Goal: Transaction & Acquisition: Download file/media

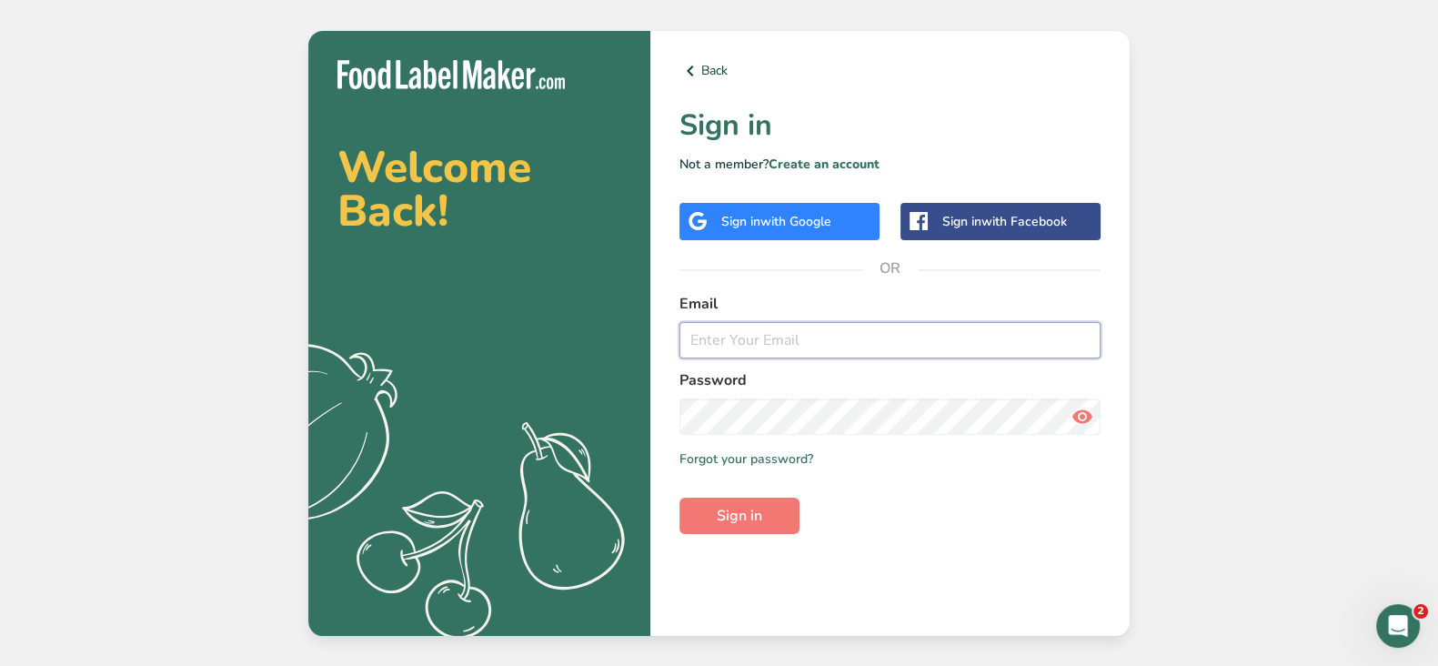
click at [793, 335] on input "email" at bounding box center [890, 340] width 421 height 36
type input "[EMAIL_ADDRESS][DOMAIN_NAME]"
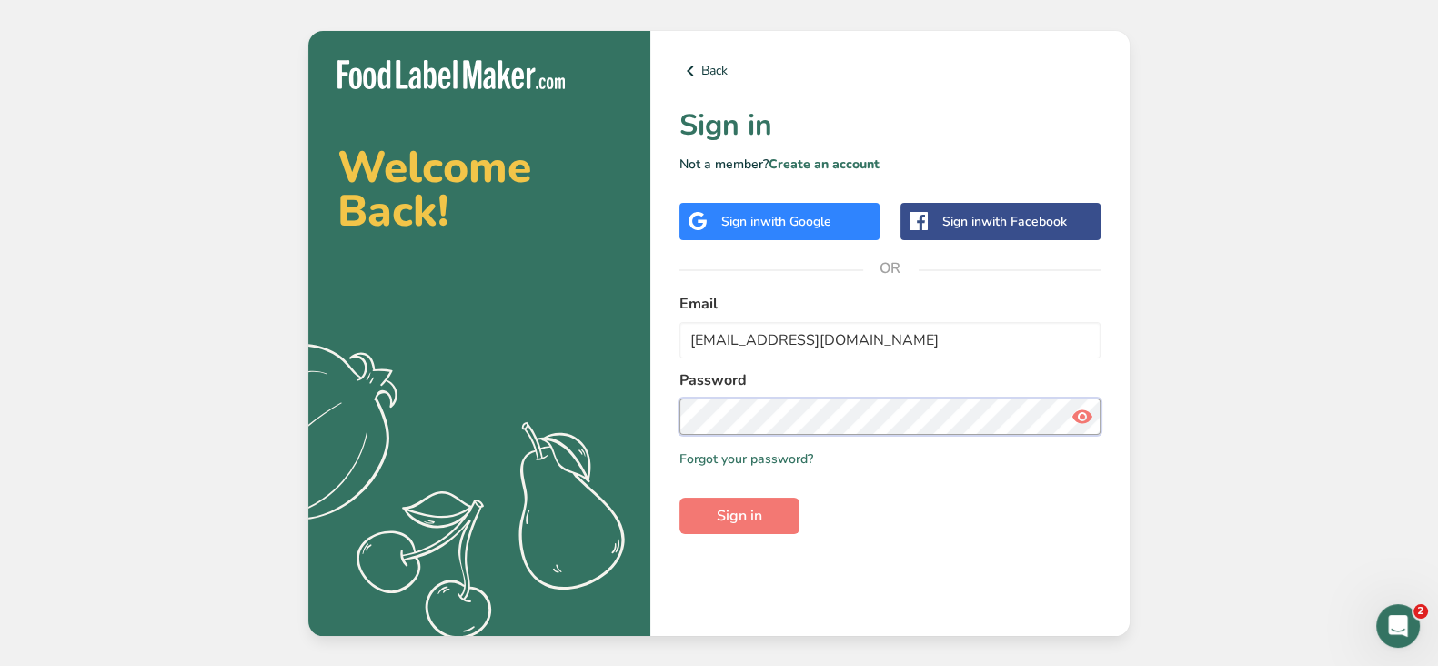
click at [680, 498] on button "Sign in" at bounding box center [740, 516] width 120 height 36
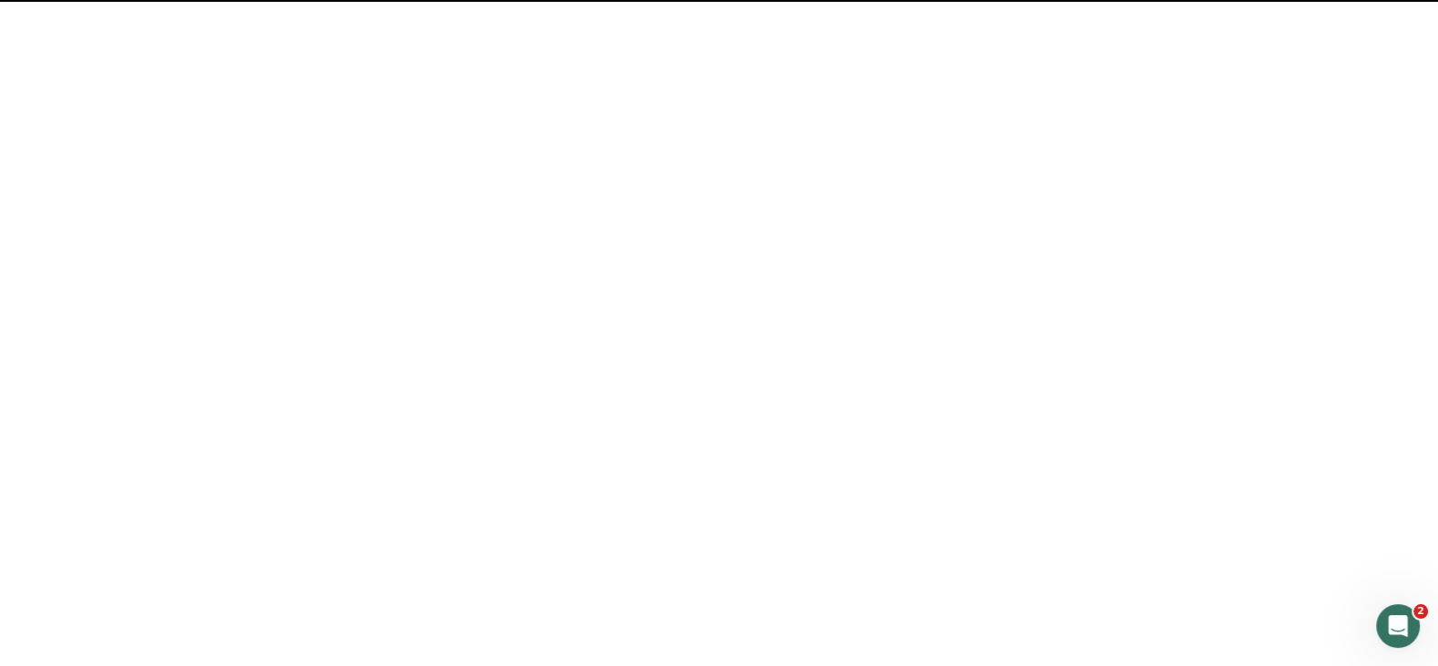
click at [759, 518] on span "Sign in" at bounding box center [739, 516] width 45 height 22
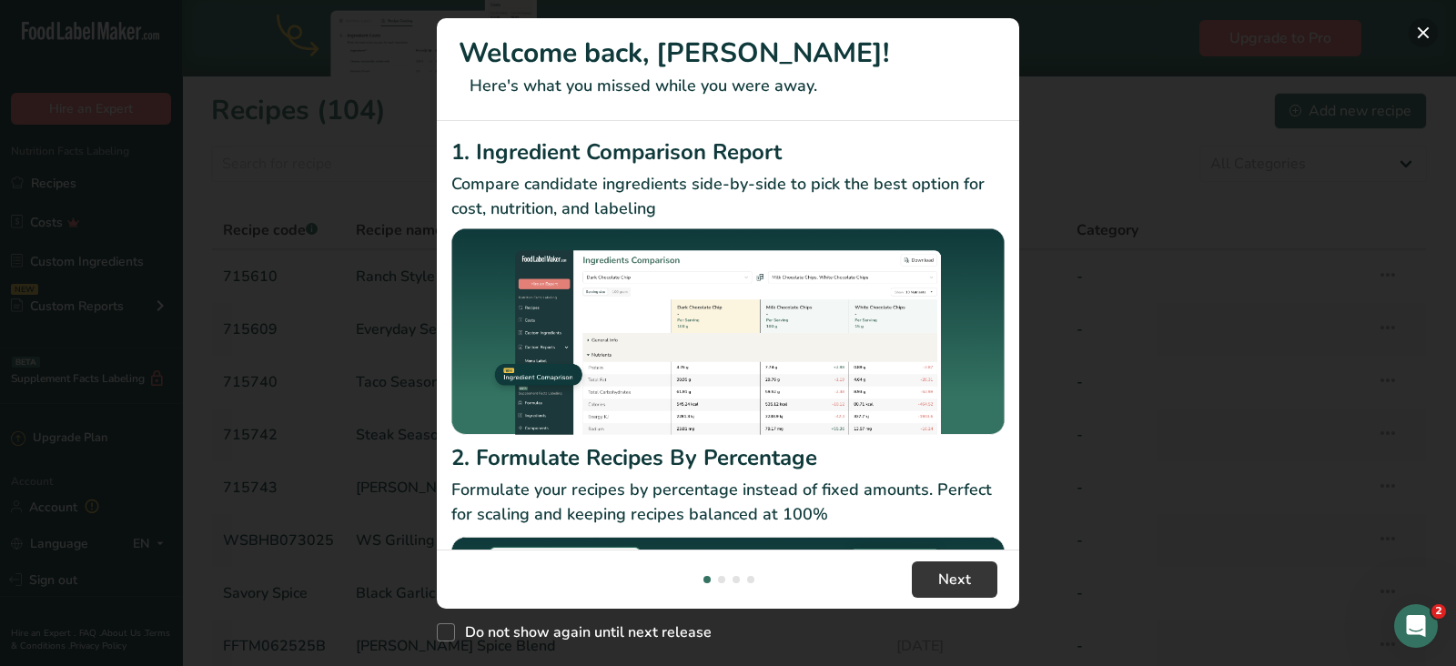
click at [1428, 28] on button "New Features" at bounding box center [1422, 32] width 29 height 29
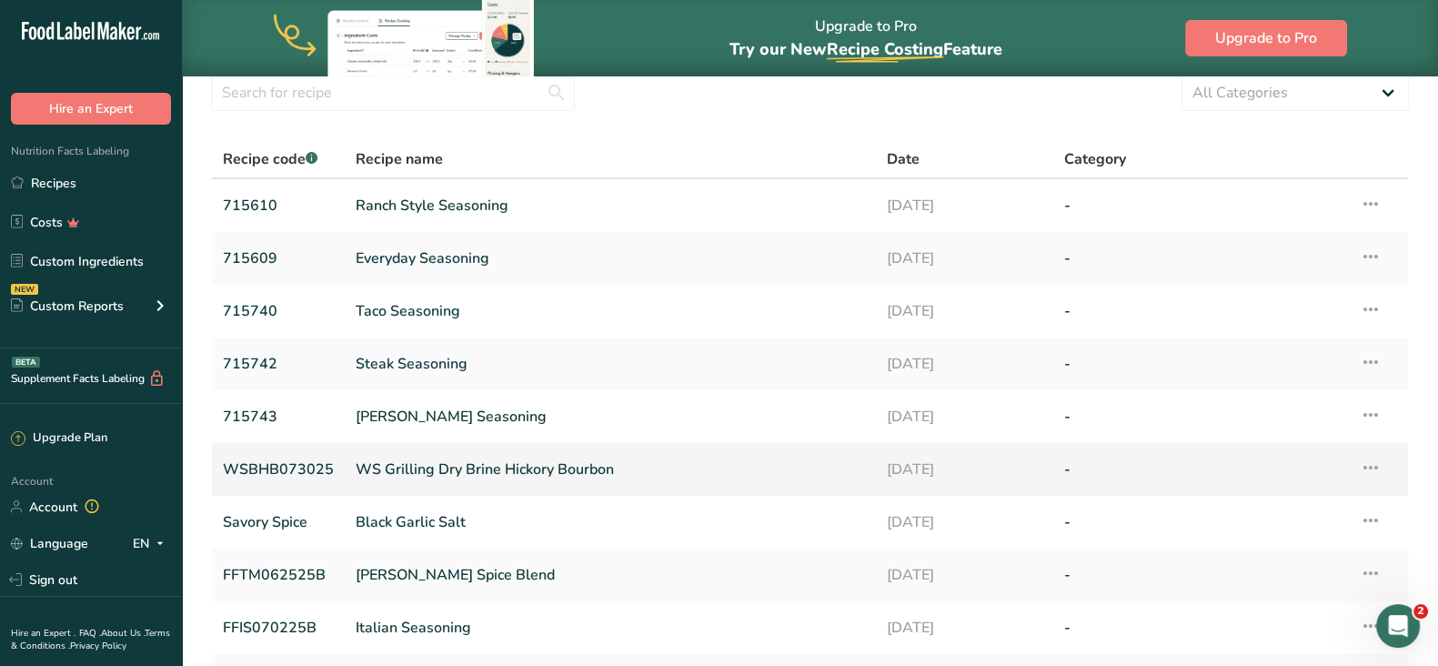
scroll to position [106, 0]
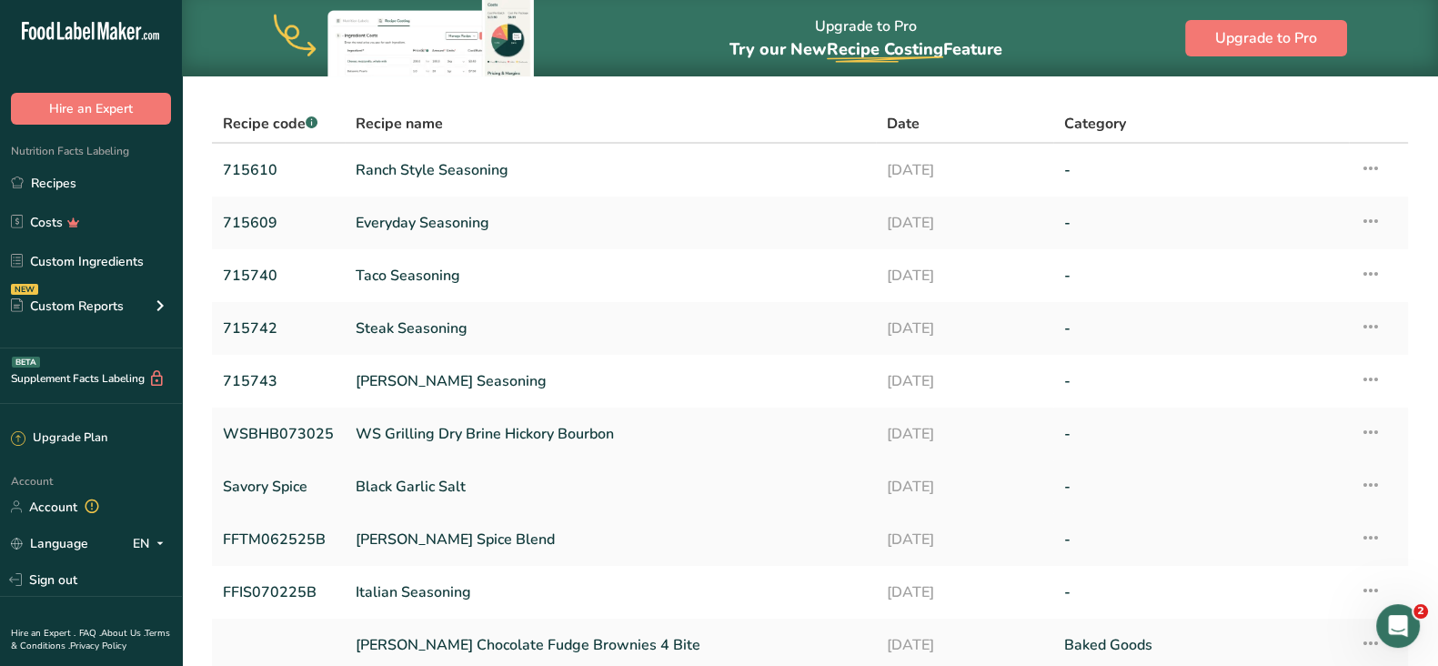
click at [414, 486] on link "Black Garlic Salt" at bounding box center [610, 487] width 509 height 38
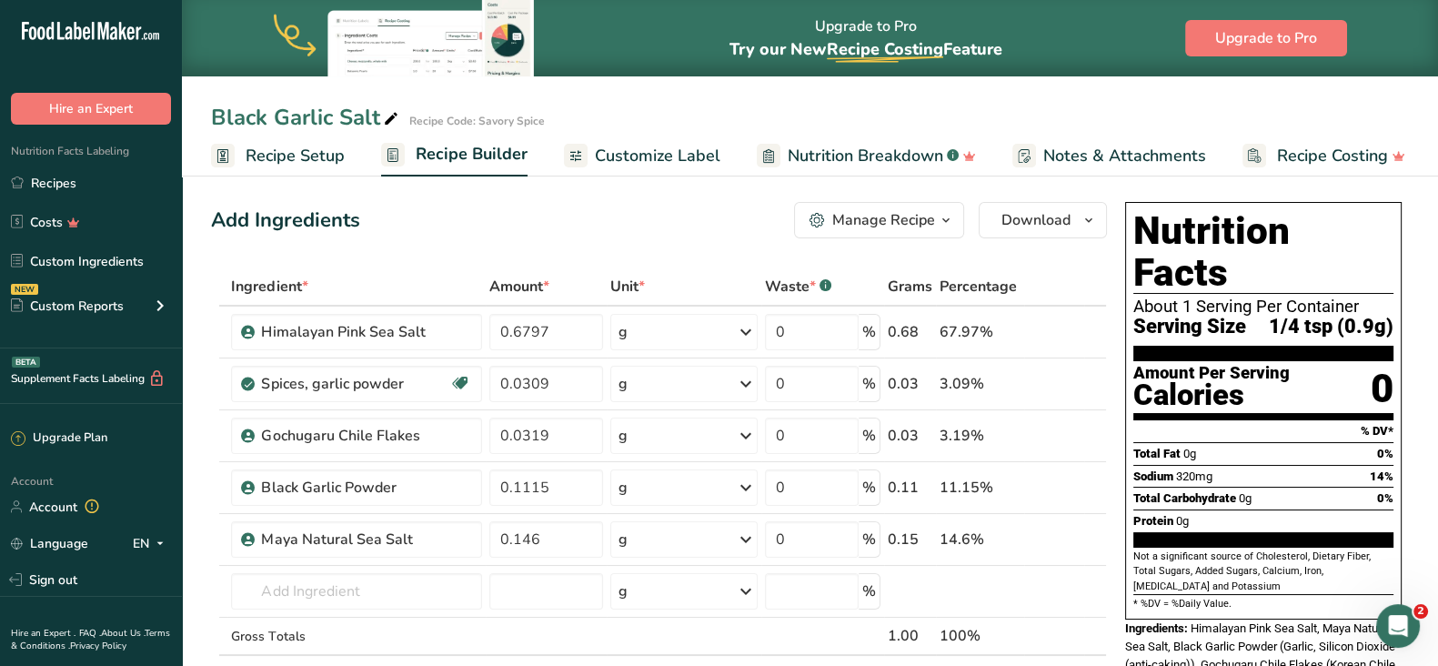
scroll to position [6, 0]
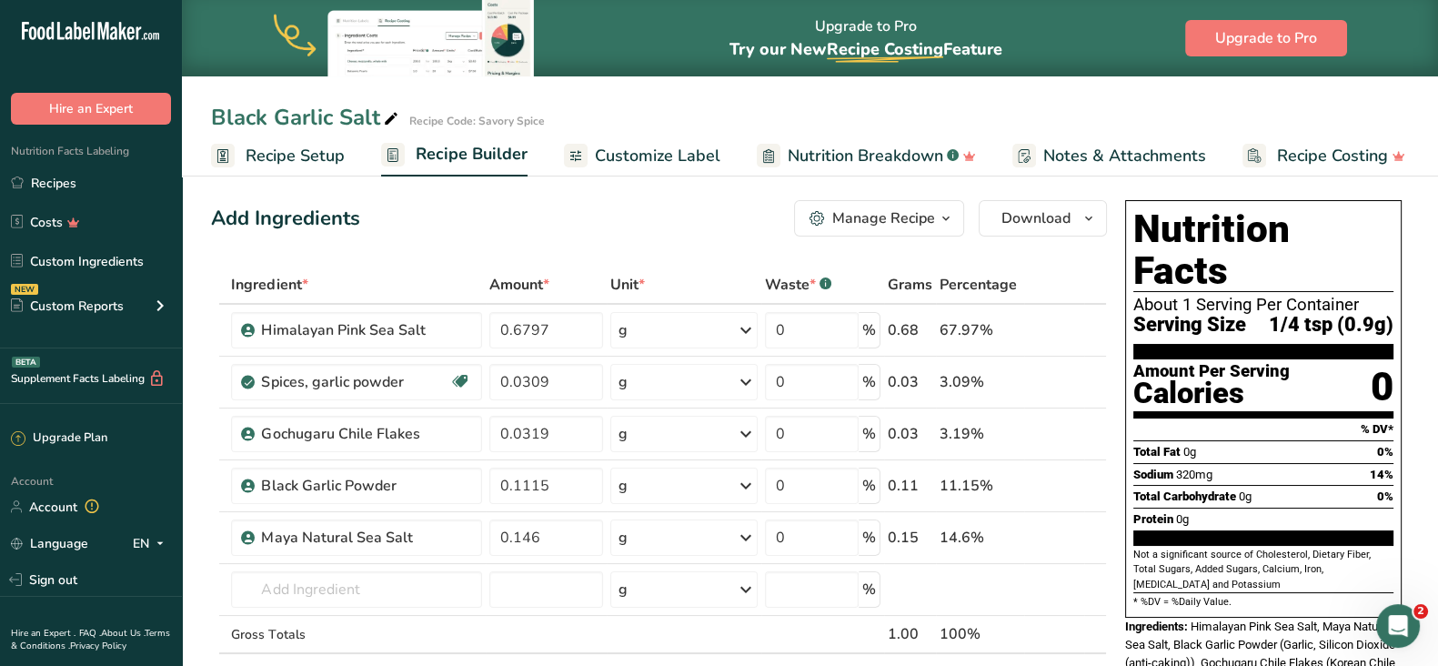
click at [322, 165] on span "Recipe Setup" at bounding box center [295, 156] width 99 height 25
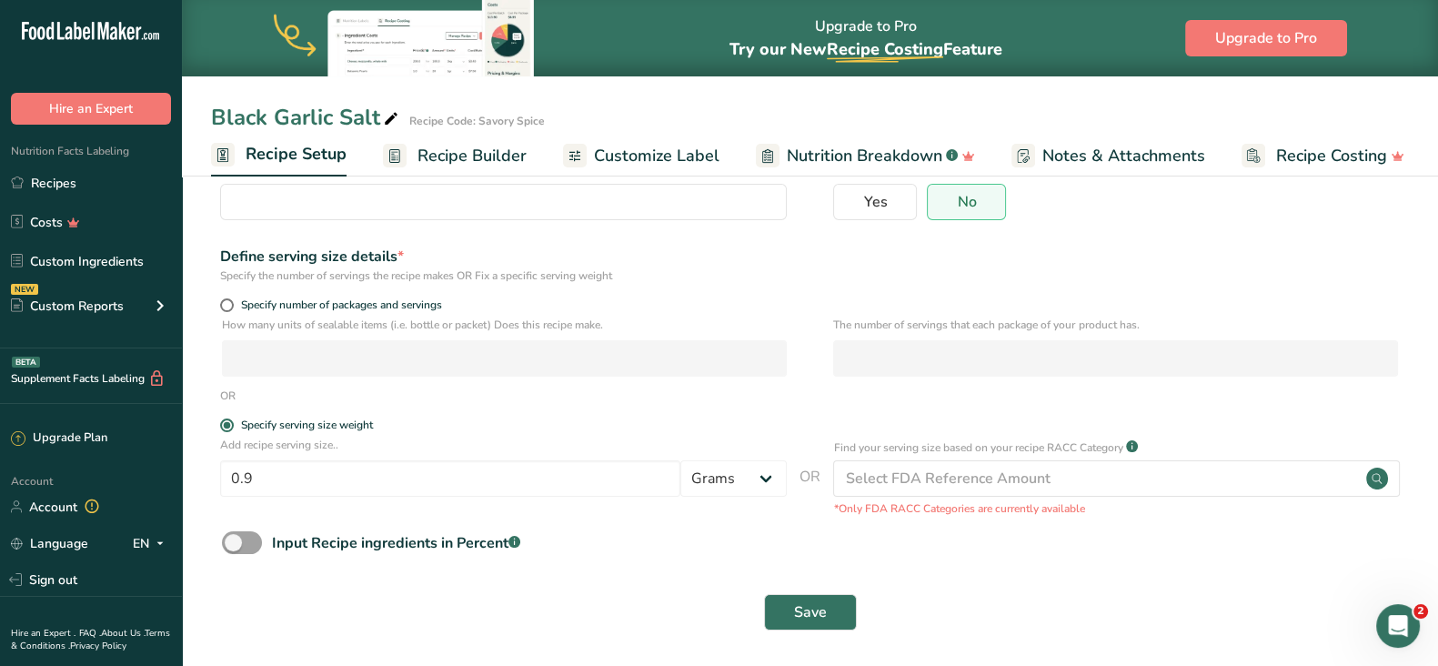
scroll to position [165, 0]
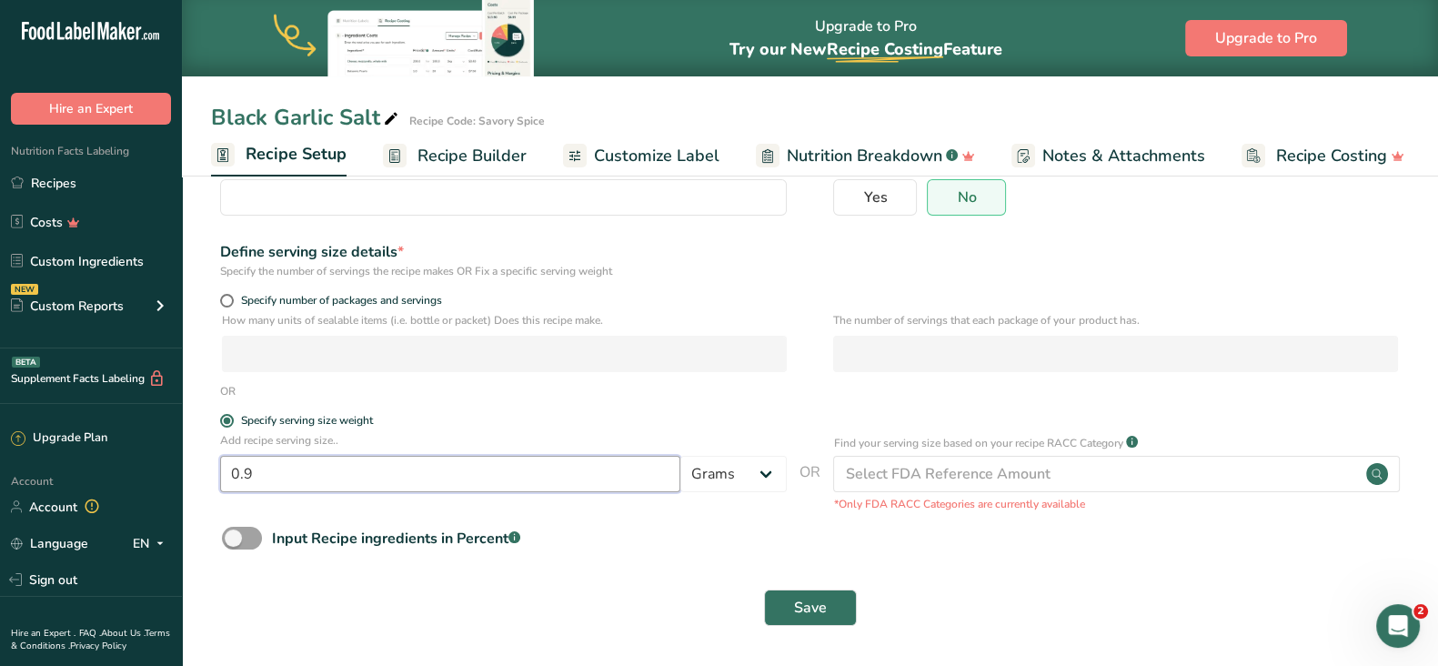
click at [256, 467] on input "0.9" at bounding box center [450, 474] width 460 height 36
type input "0"
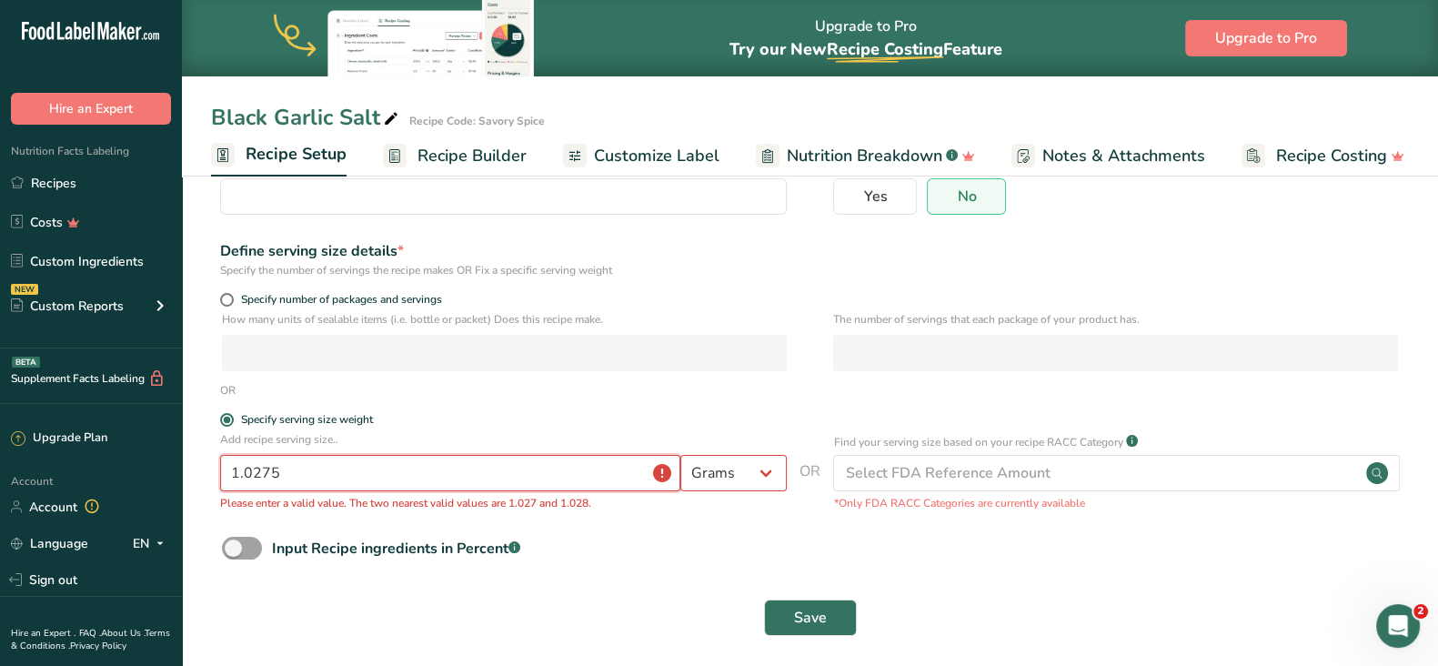
click at [764, 599] on button "Save" at bounding box center [810, 617] width 93 height 36
click at [327, 457] on input "1.0275" at bounding box center [450, 473] width 460 height 36
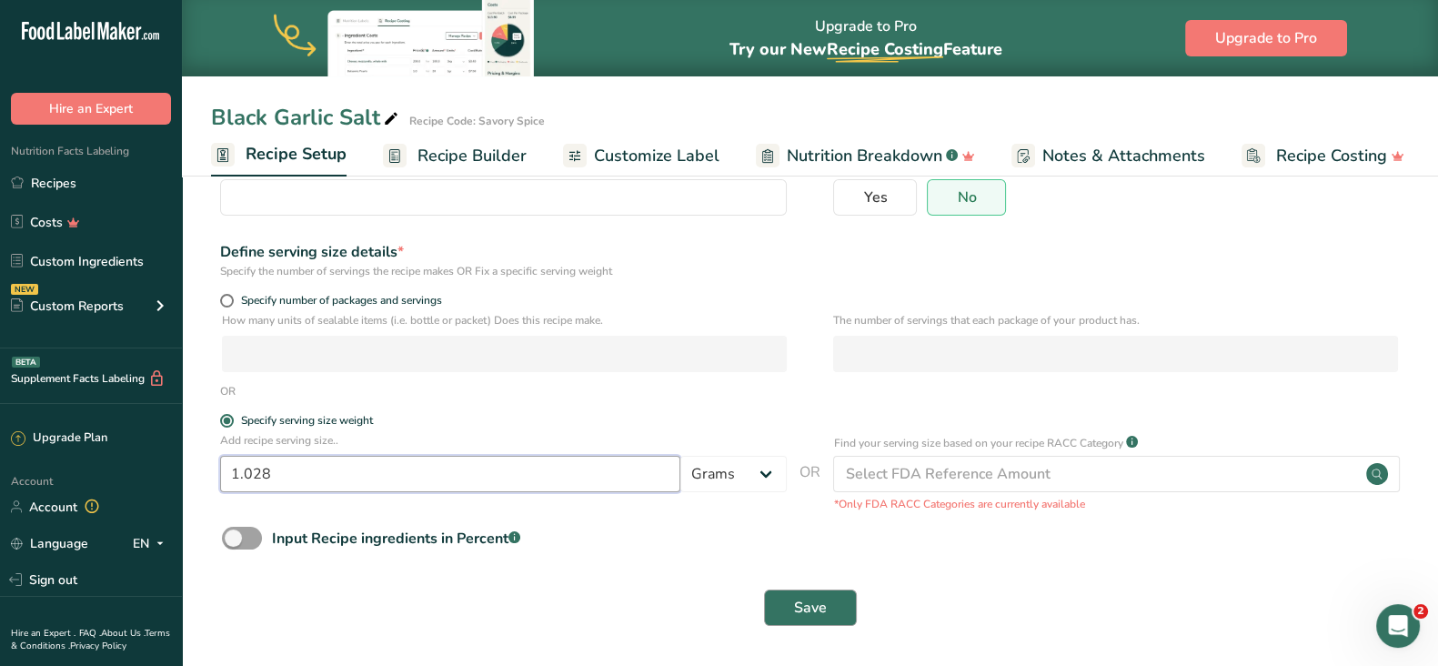
type input "1.028"
click at [837, 607] on button "Save" at bounding box center [810, 607] width 93 height 36
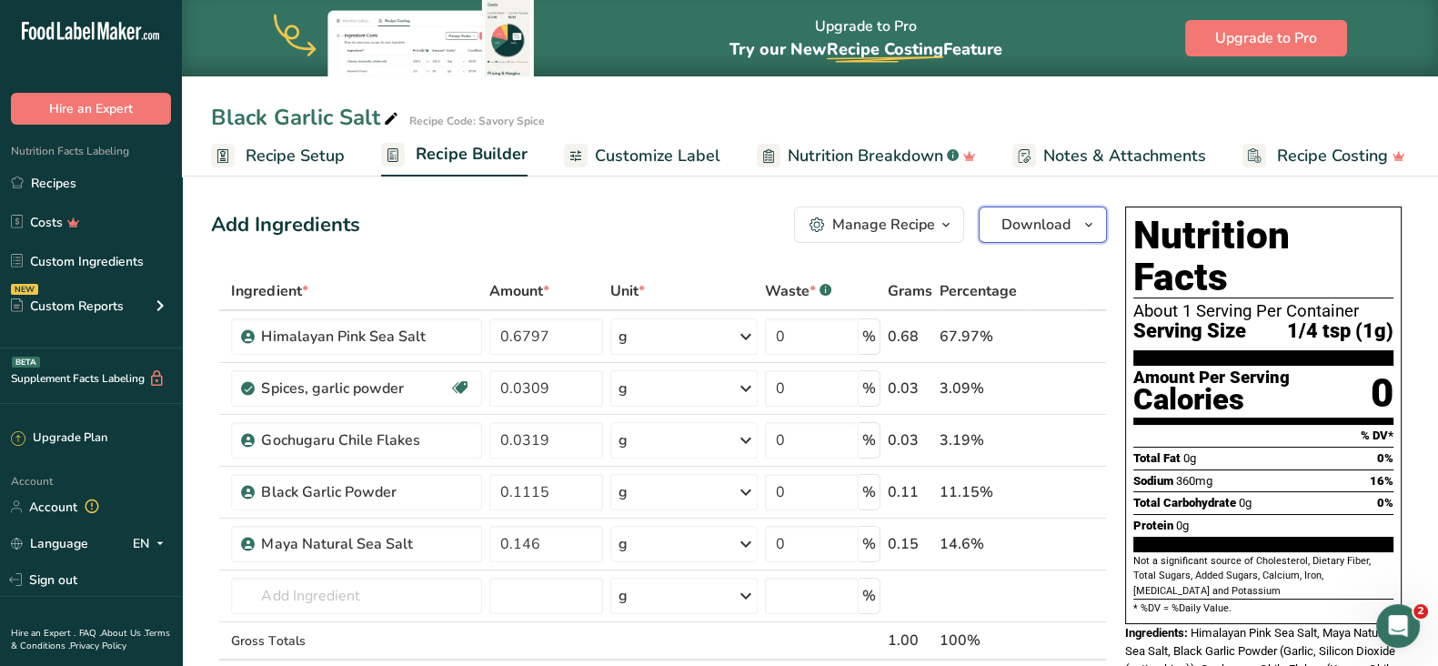
click at [1091, 217] on icon "button" at bounding box center [1089, 225] width 15 height 23
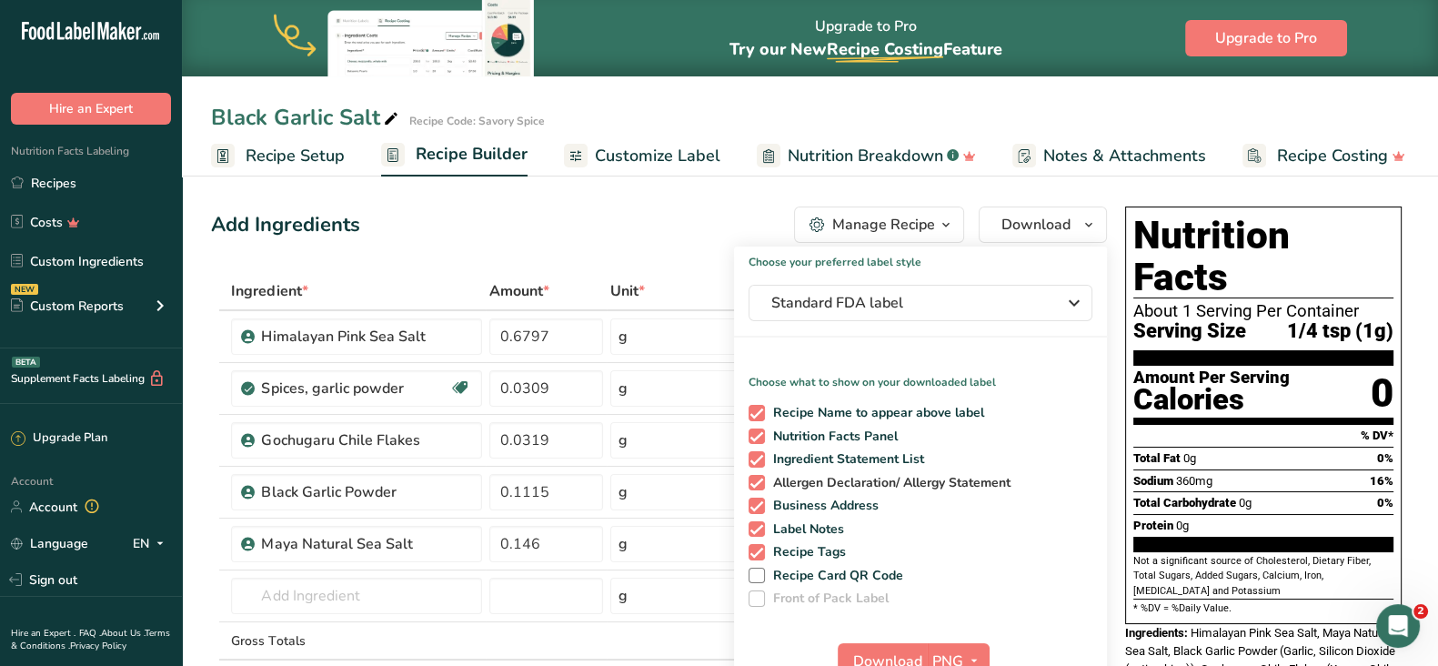
click at [753, 476] on span at bounding box center [757, 483] width 16 height 16
click at [753, 477] on input "Allergen Declaration/ Allergy Statement" at bounding box center [755, 483] width 12 height 12
checkbox input "false"
click at [757, 452] on span at bounding box center [757, 459] width 16 height 16
click at [757, 453] on input "Ingredient Statement List" at bounding box center [755, 459] width 12 height 12
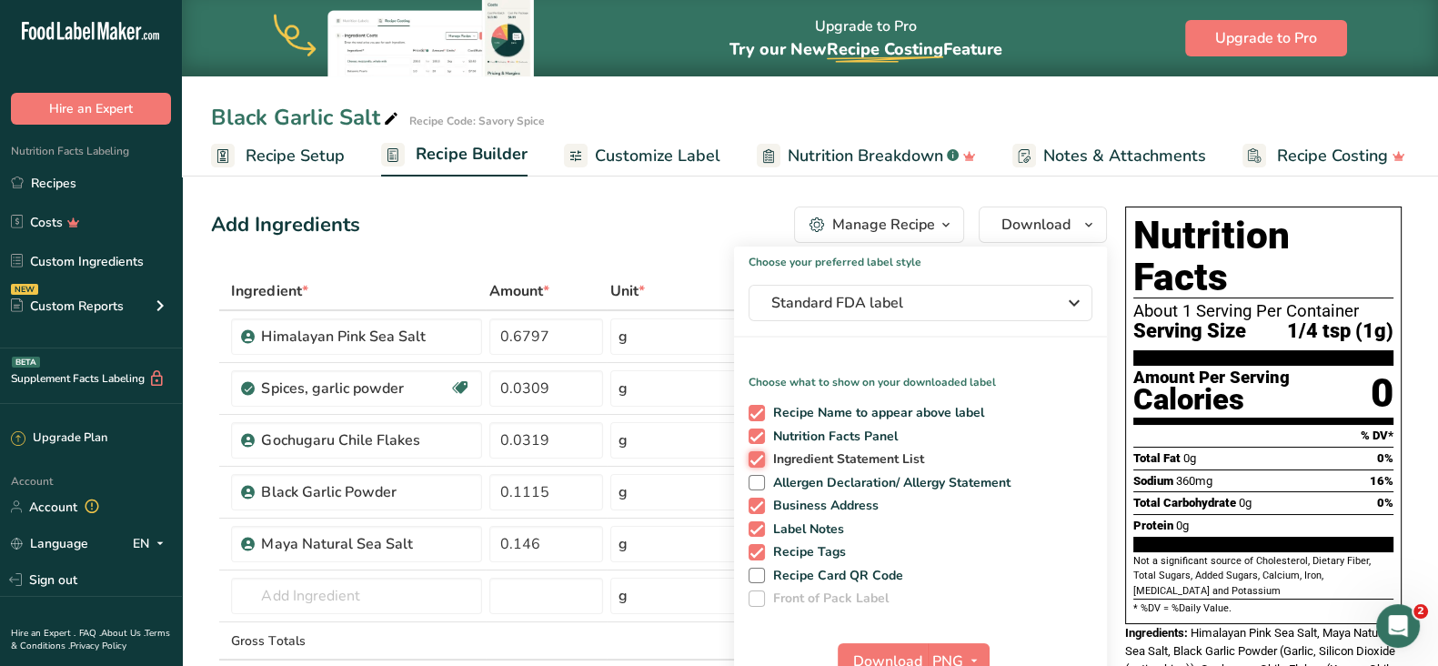
checkbox input "false"
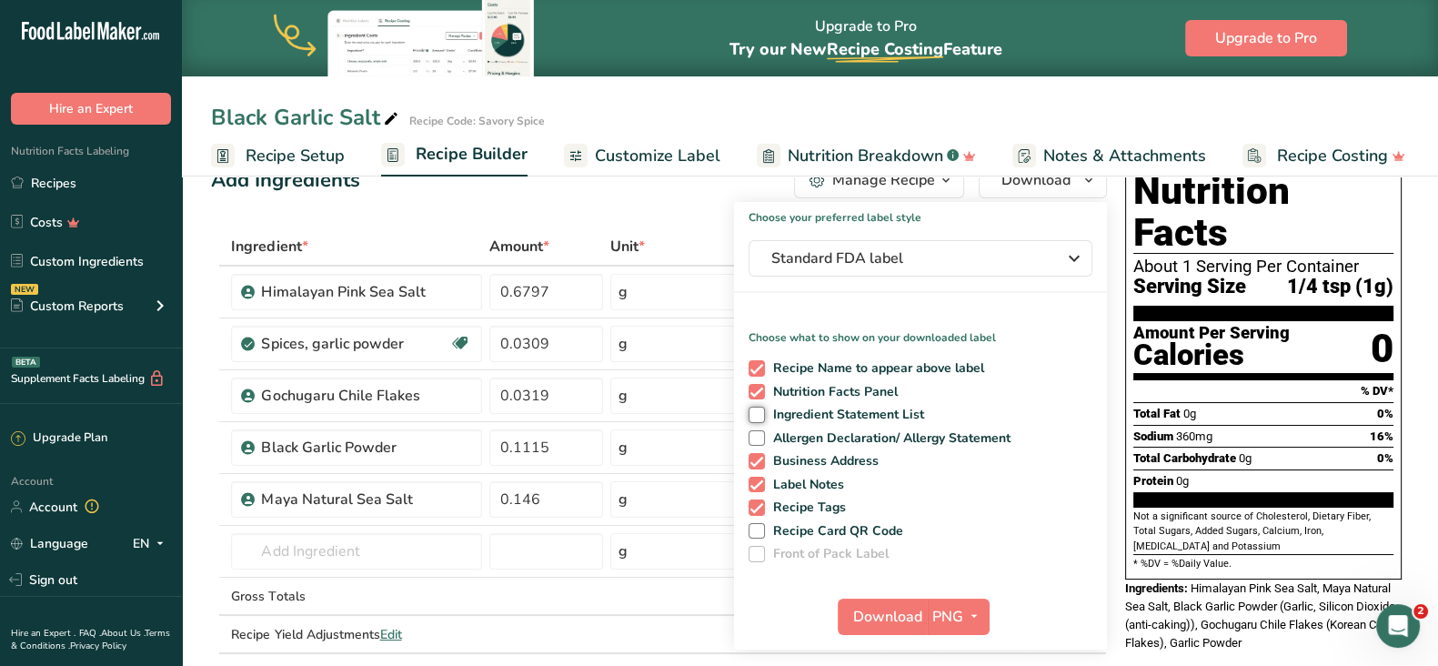
scroll to position [83, 0]
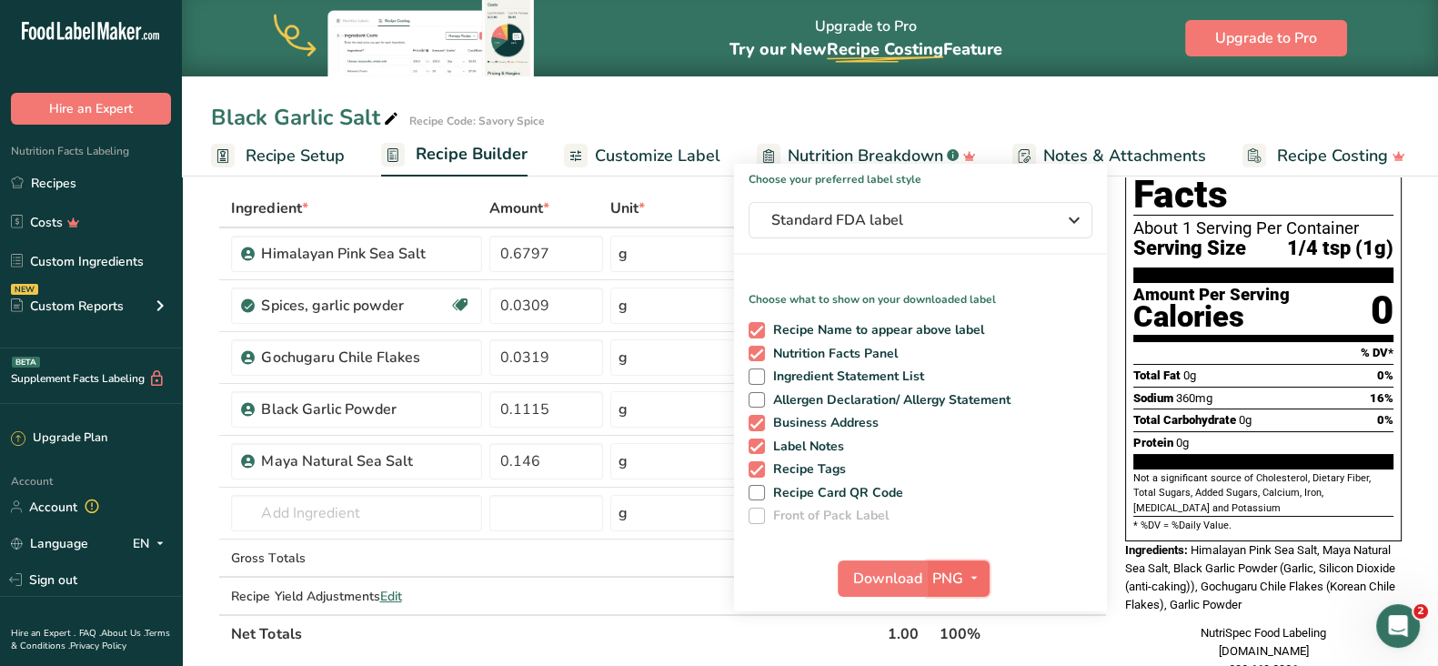
click at [969, 585] on icon "button" at bounding box center [974, 578] width 15 height 23
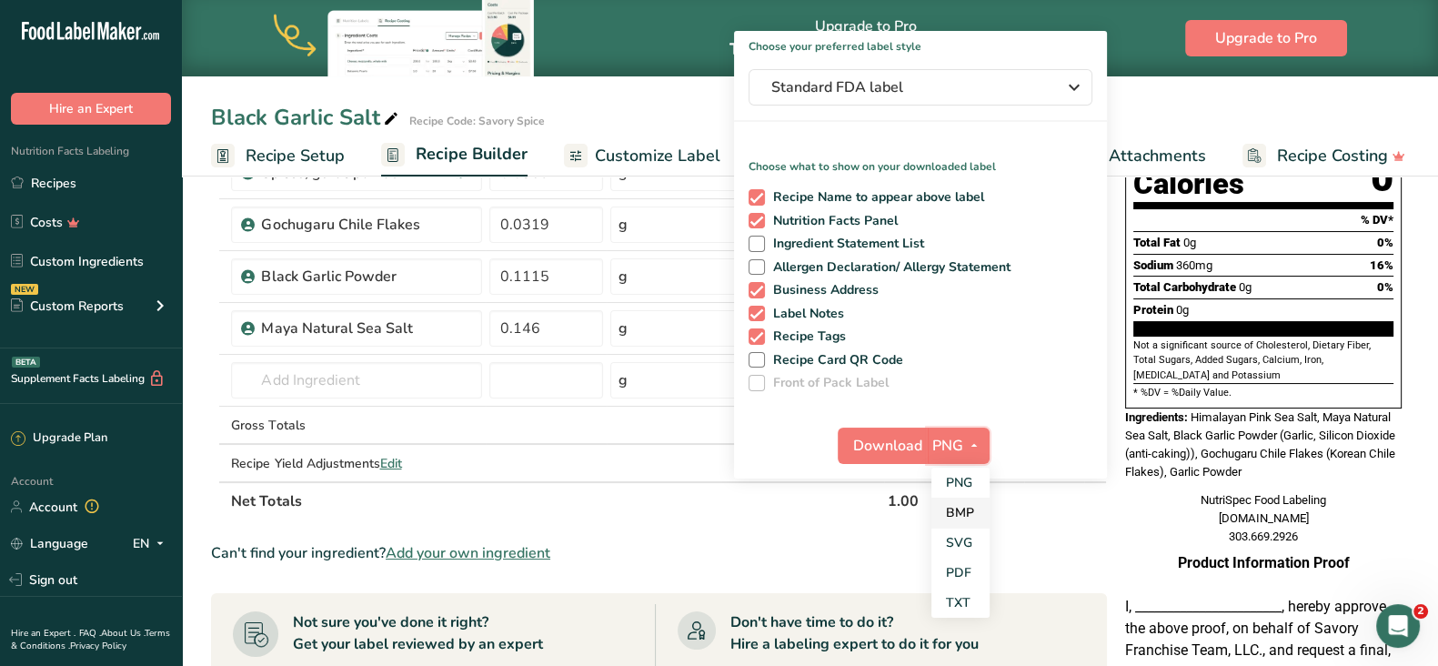
scroll to position [217, 0]
click at [956, 574] on link "PDF" at bounding box center [961, 572] width 58 height 30
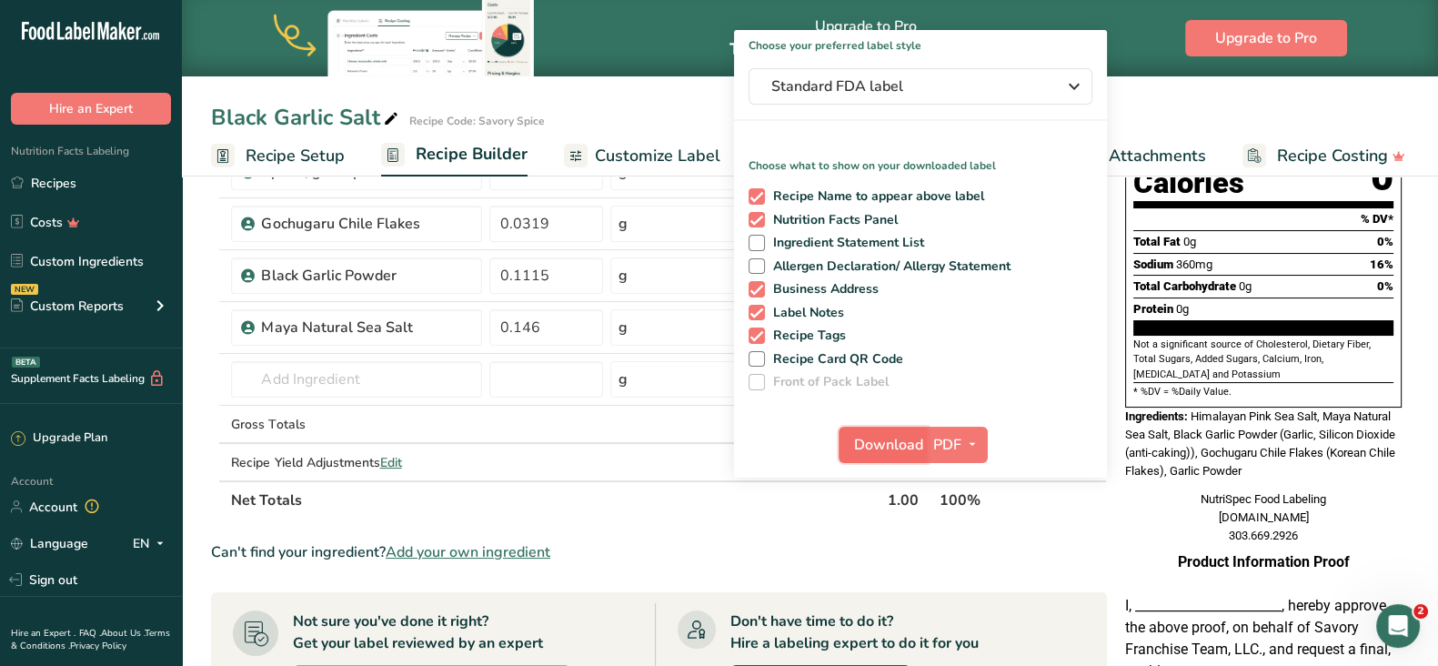
click at [873, 438] on span "Download" at bounding box center [888, 445] width 69 height 22
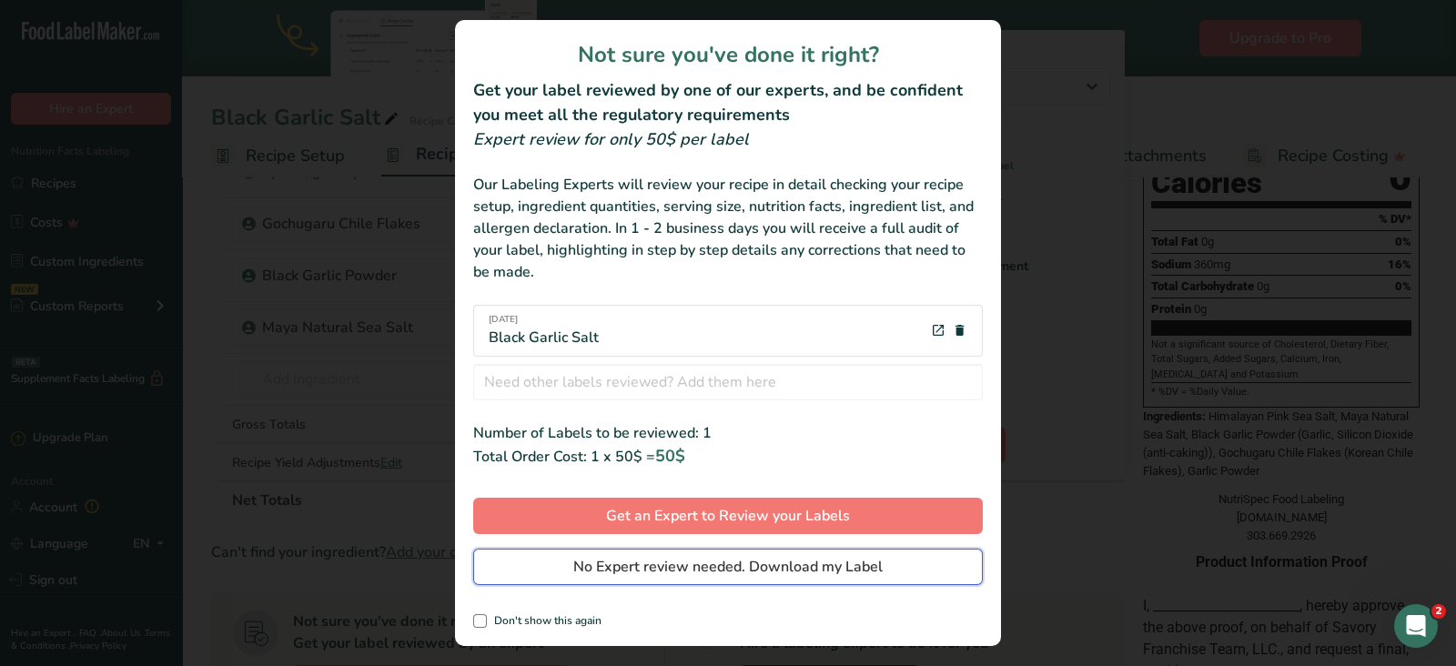
click at [616, 565] on span "No Expert review needed. Download my Label" at bounding box center [727, 567] width 309 height 22
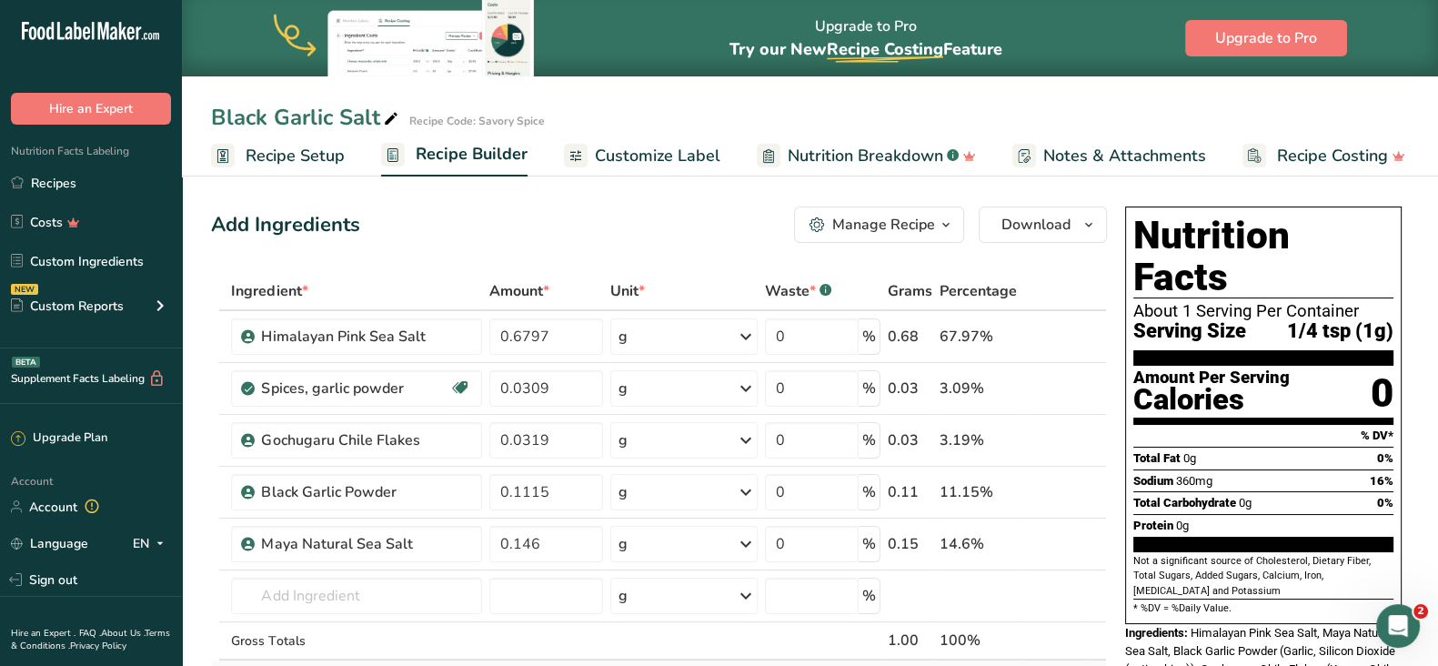
scroll to position [0, 0]
click at [1086, 227] on icon "button" at bounding box center [1089, 225] width 15 height 23
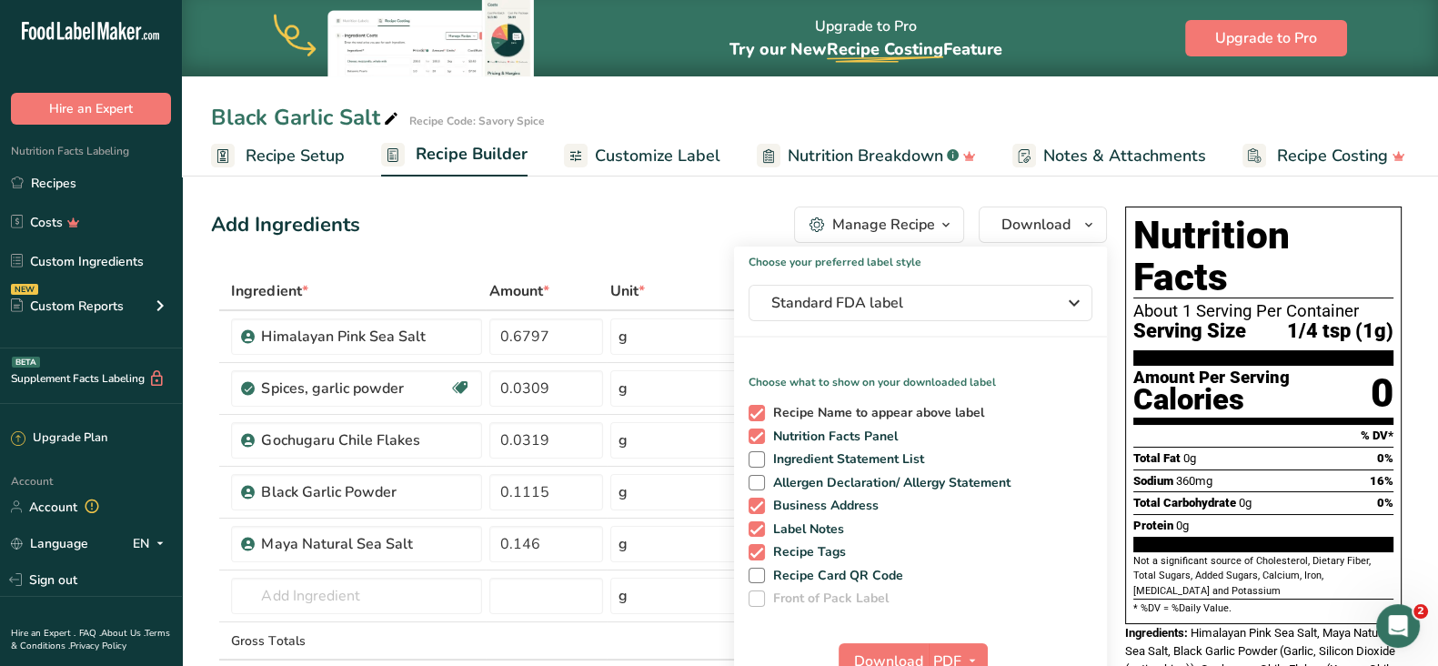
click at [750, 410] on span at bounding box center [757, 413] width 16 height 16
click at [750, 410] on input "Recipe Name to appear above label" at bounding box center [755, 413] width 12 height 12
checkbox input "false"
click at [753, 499] on span at bounding box center [757, 506] width 16 height 16
click at [753, 499] on input "Business Address" at bounding box center [755, 505] width 12 height 12
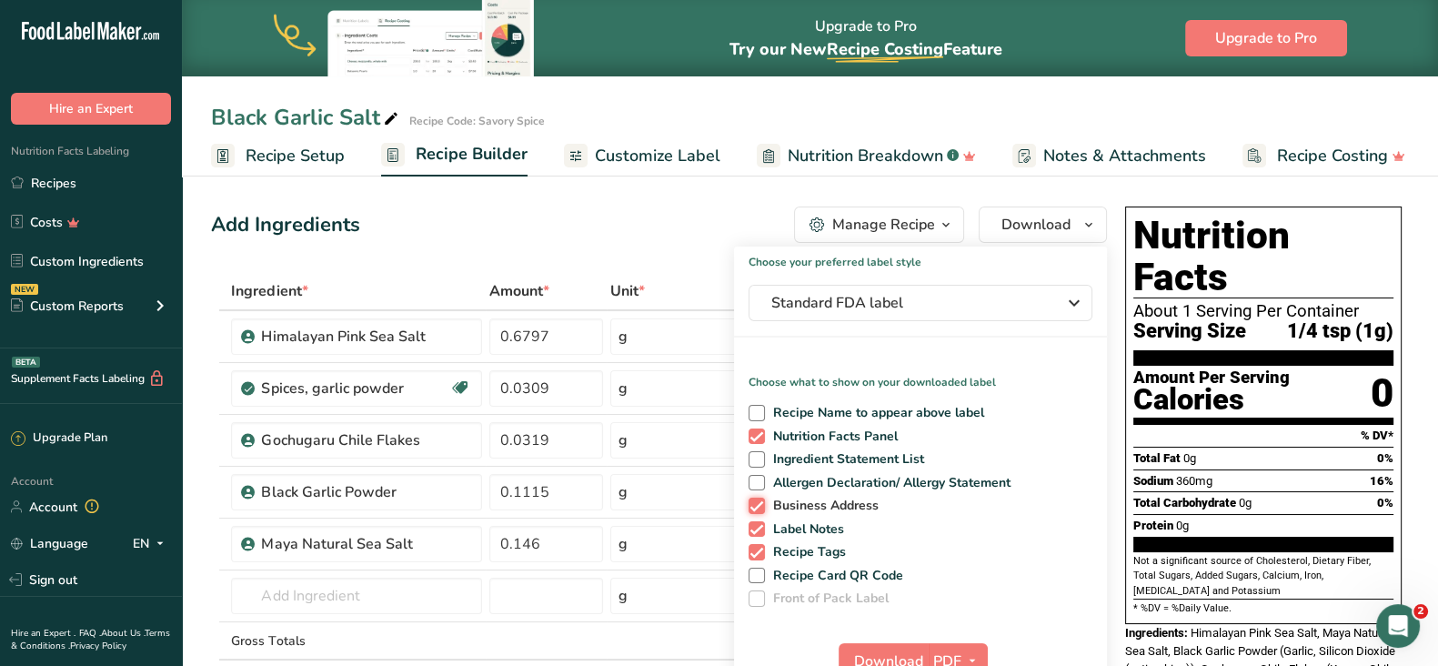
checkbox input "false"
click at [760, 536] on span at bounding box center [757, 529] width 16 height 16
click at [760, 535] on input "Label Notes" at bounding box center [755, 529] width 12 height 12
checkbox input "false"
click at [763, 551] on span at bounding box center [757, 552] width 16 height 16
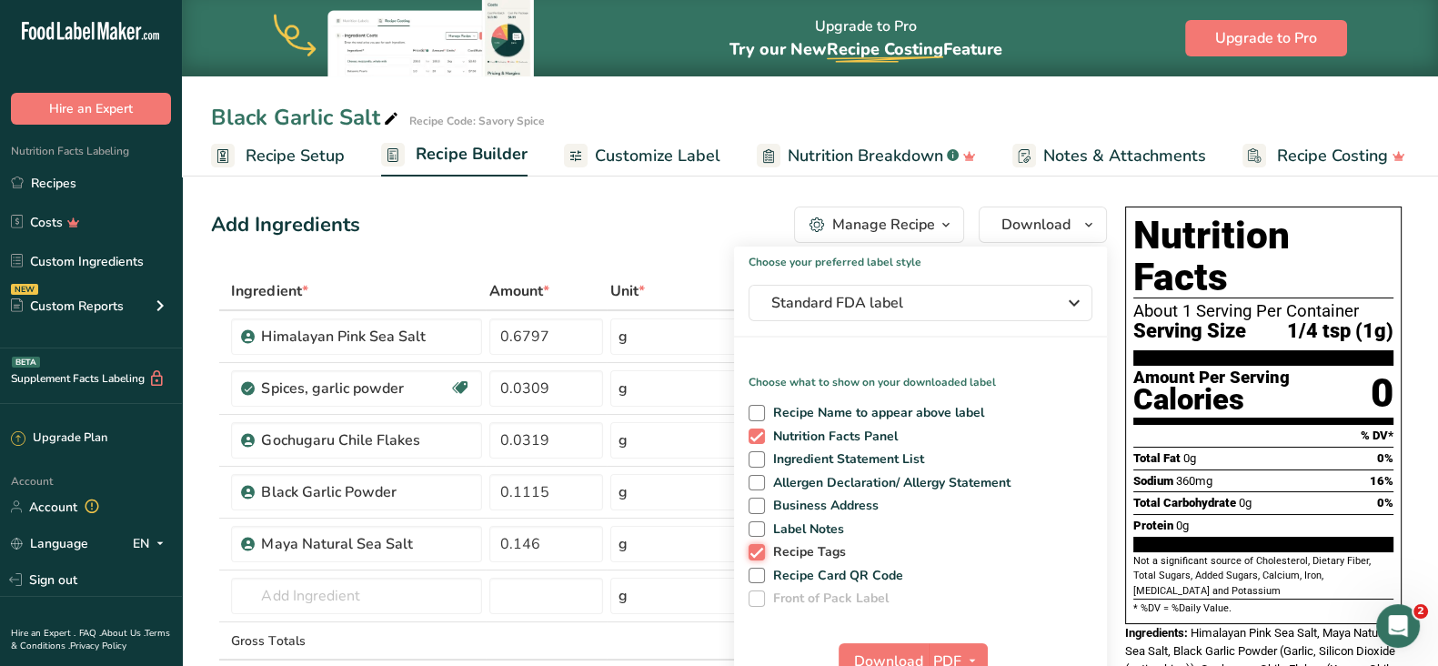
click at [761, 551] on input "Recipe Tags" at bounding box center [755, 552] width 12 height 12
checkbox input "false"
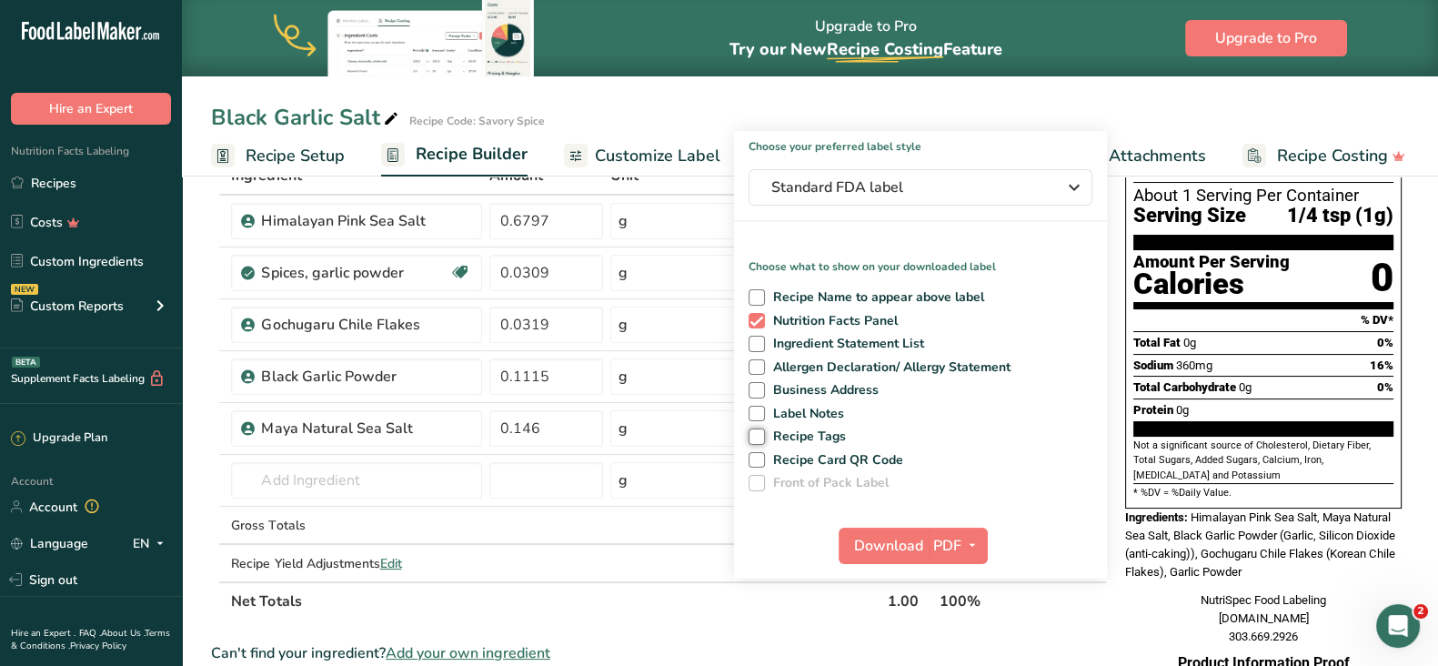
scroll to position [136, 0]
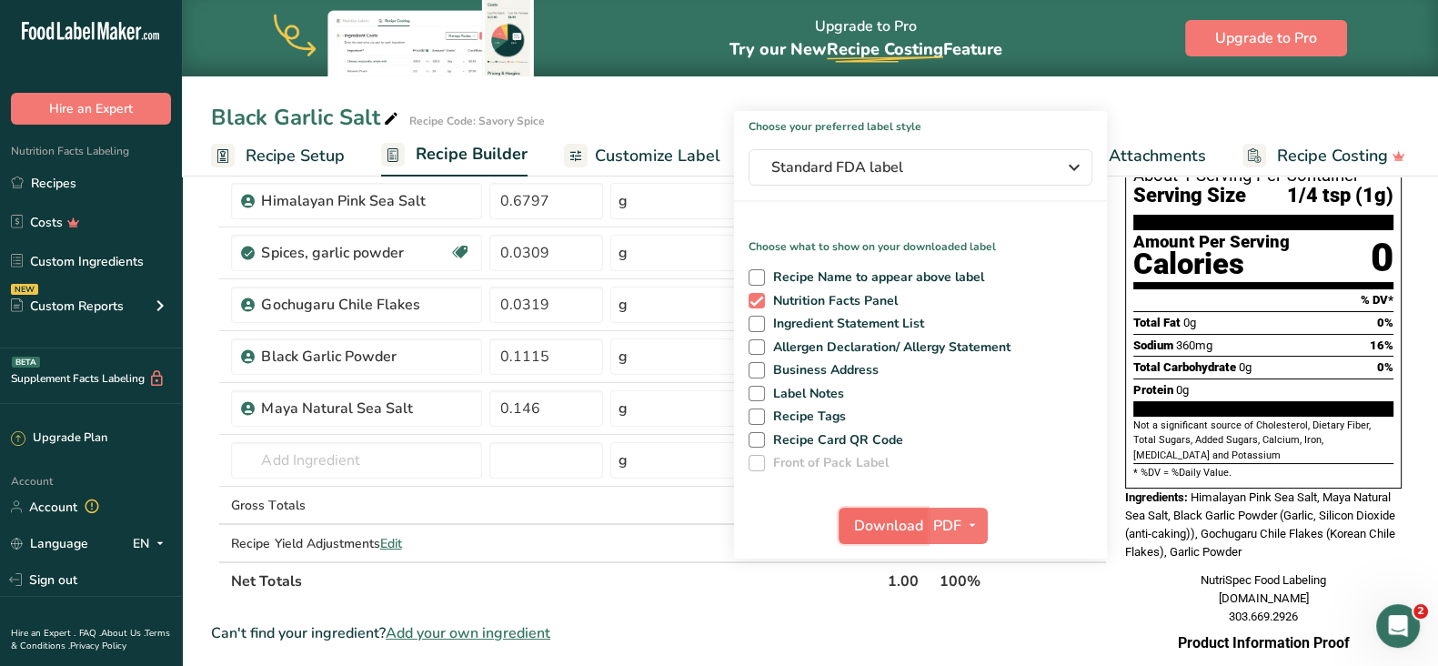
click at [900, 520] on span "Download" at bounding box center [888, 526] width 69 height 22
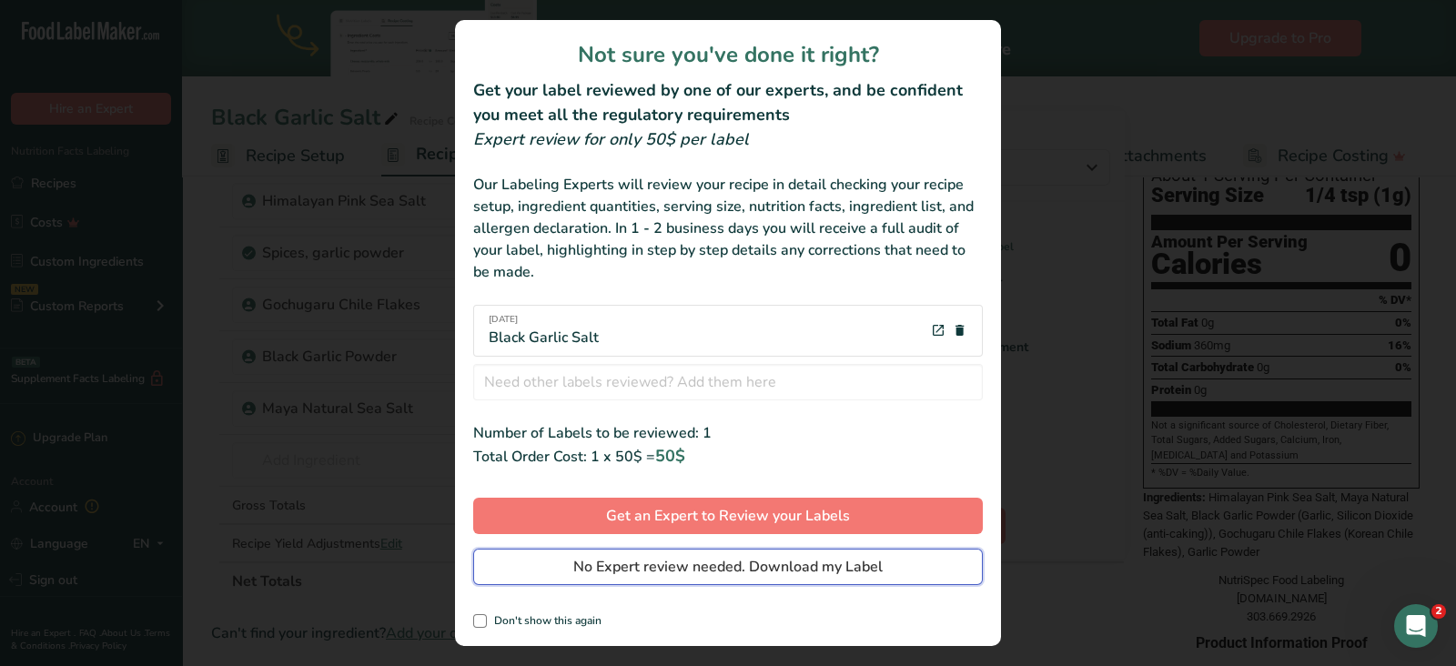
click at [618, 568] on span "No Expert review needed. Download my Label" at bounding box center [727, 567] width 309 height 22
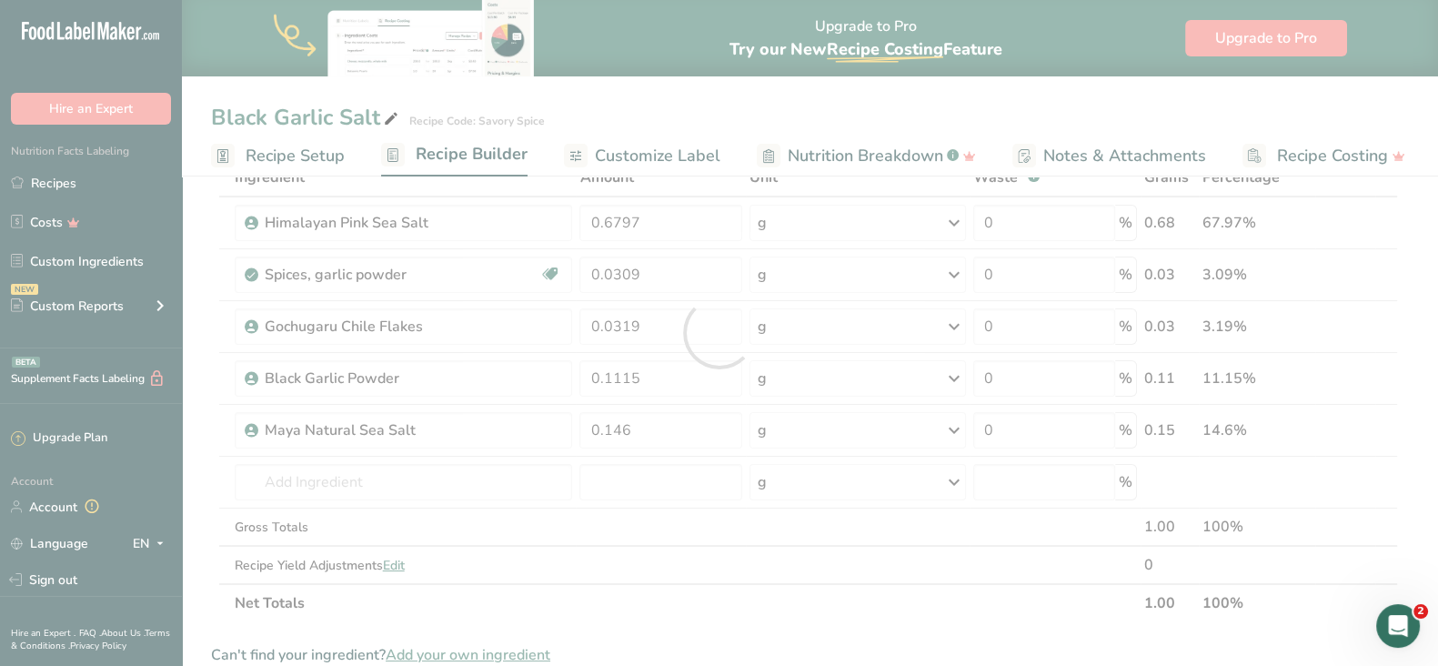
scroll to position [0, 0]
